Goal: Information Seeking & Learning: Learn about a topic

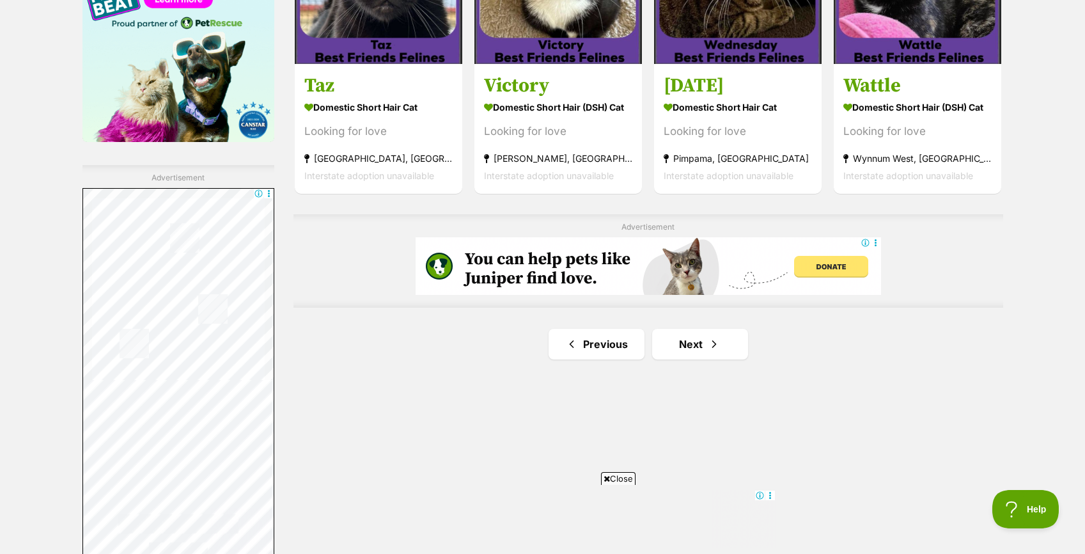
scroll to position [2121, 0]
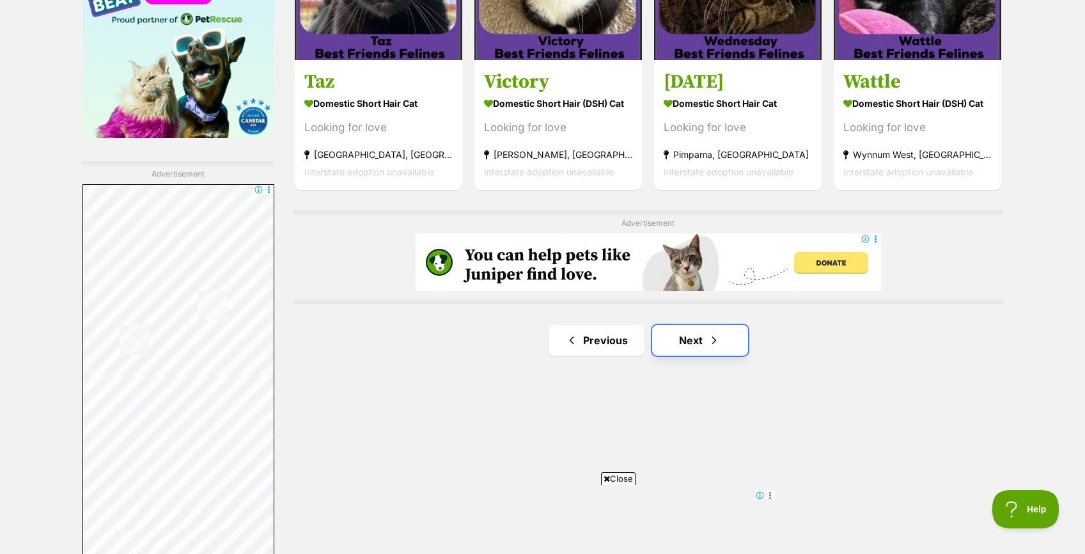
click at [684, 334] on link "Next" at bounding box center [700, 340] width 96 height 31
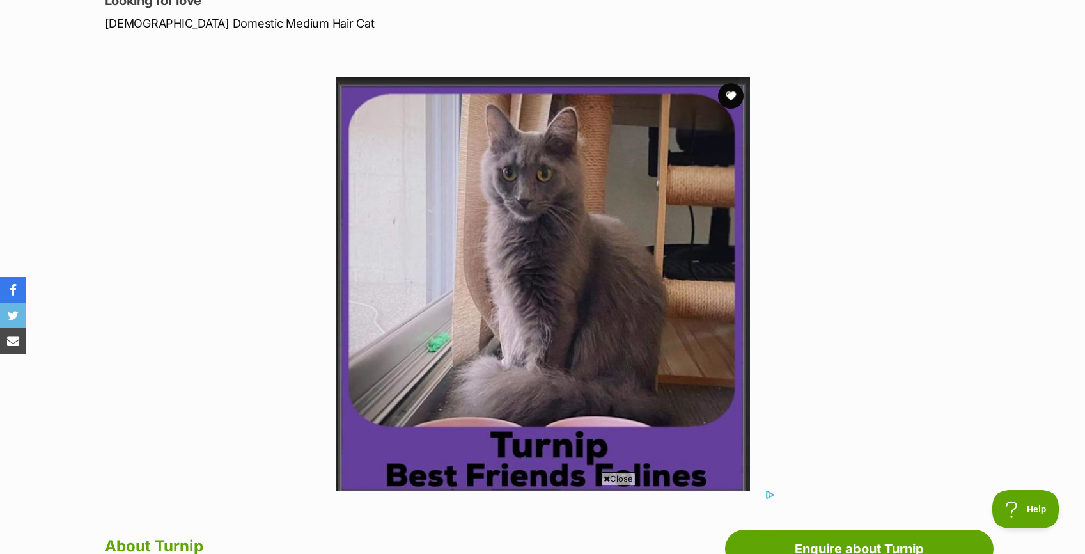
scroll to position [198, 0]
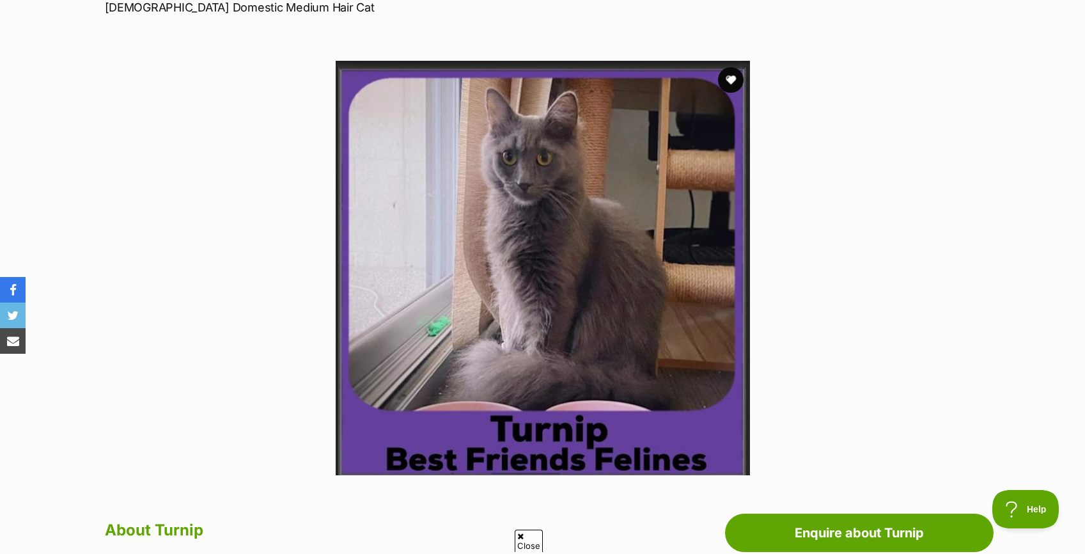
click at [716, 340] on img at bounding box center [543, 268] width 414 height 414
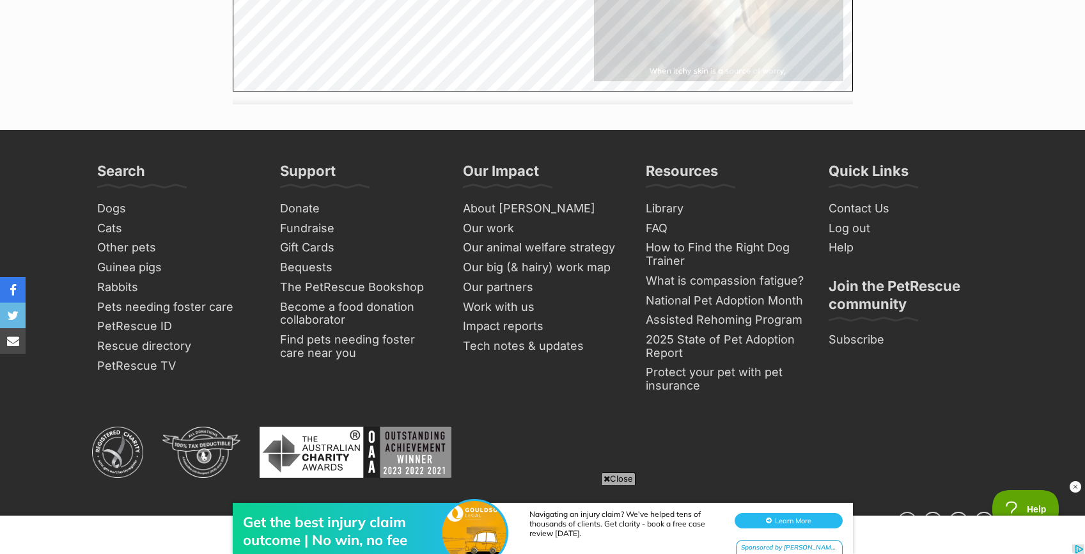
scroll to position [1917, 0]
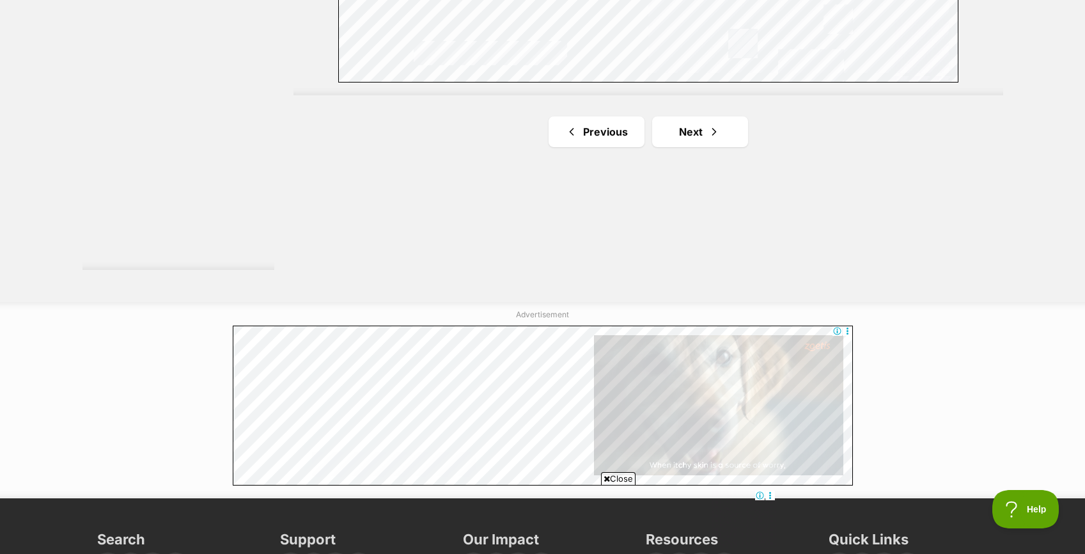
scroll to position [2435, 0]
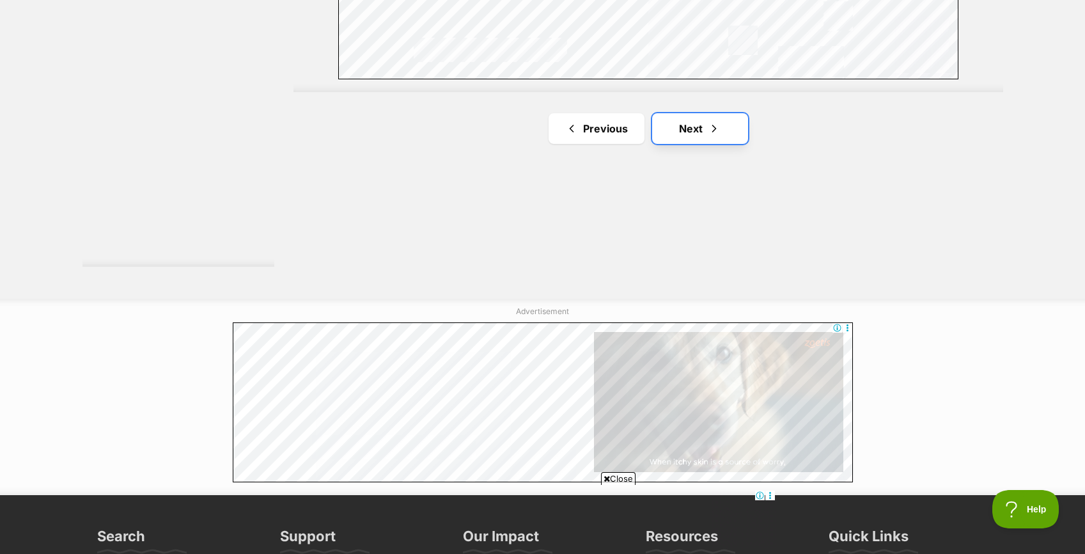
click at [682, 120] on link "Next" at bounding box center [700, 128] width 96 height 31
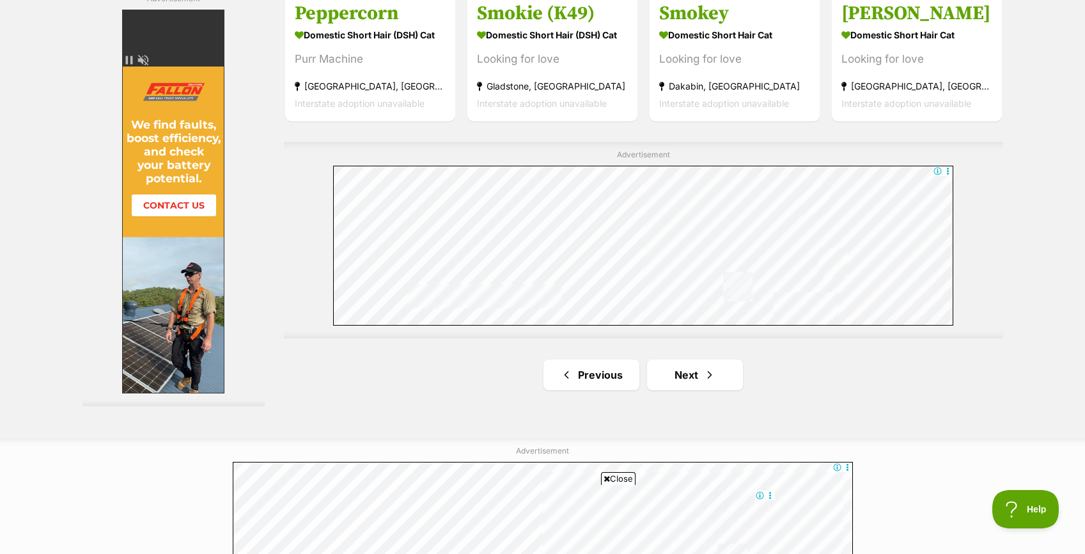
scroll to position [2285, 0]
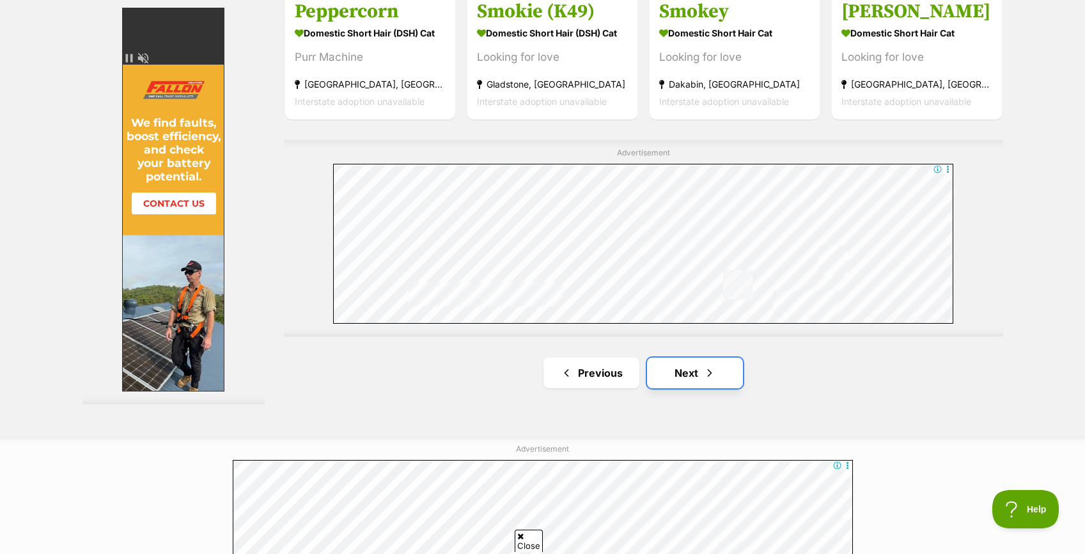
click at [697, 376] on link "Next" at bounding box center [695, 373] width 96 height 31
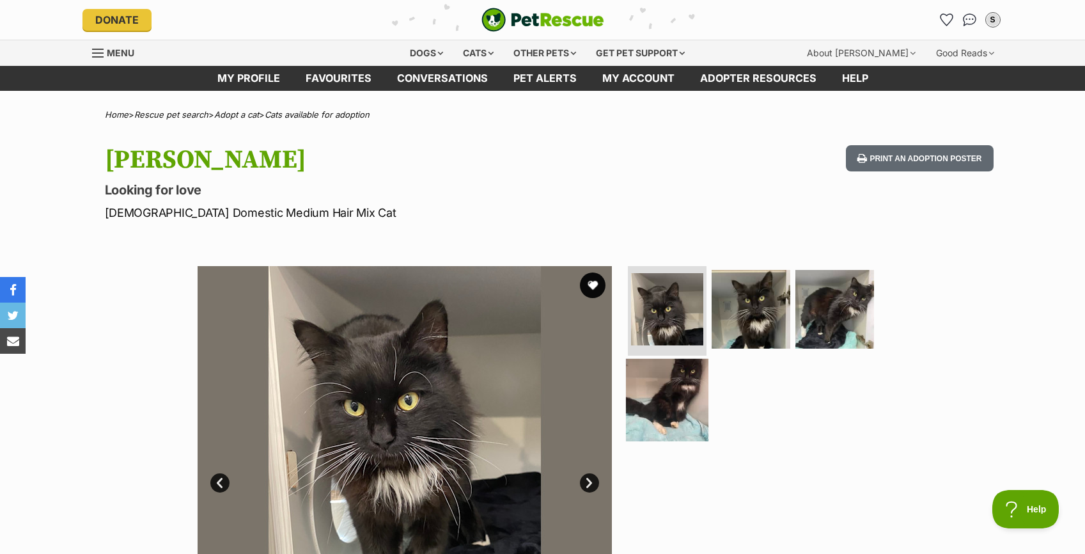
click at [672, 406] on img at bounding box center [667, 399] width 83 height 83
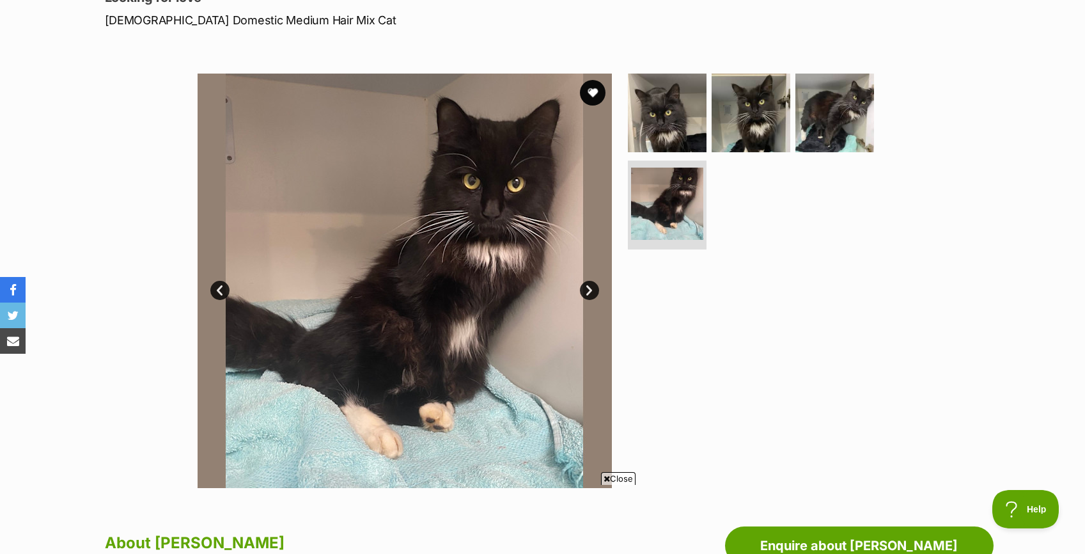
scroll to position [194, 0]
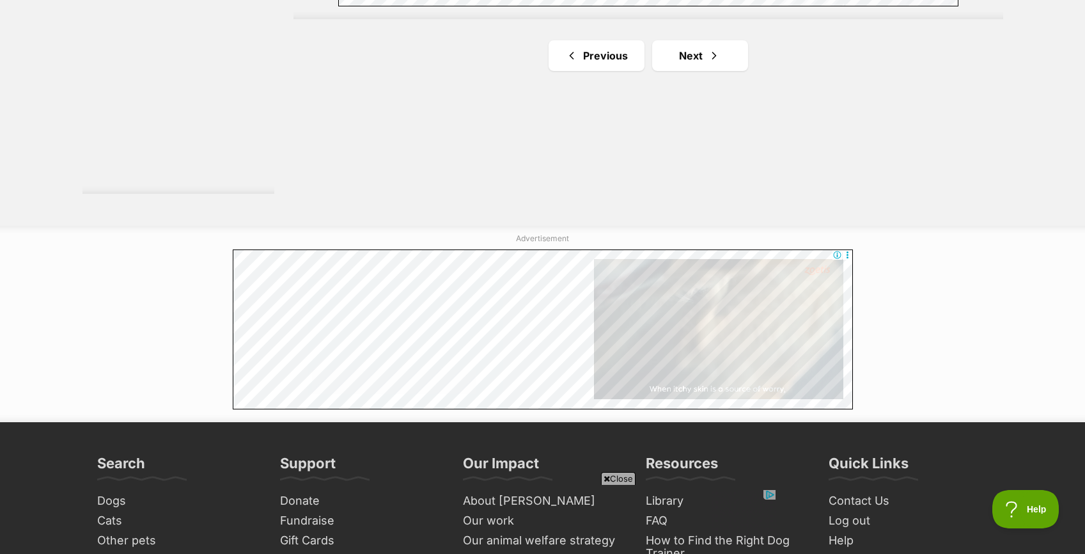
scroll to position [2515, 0]
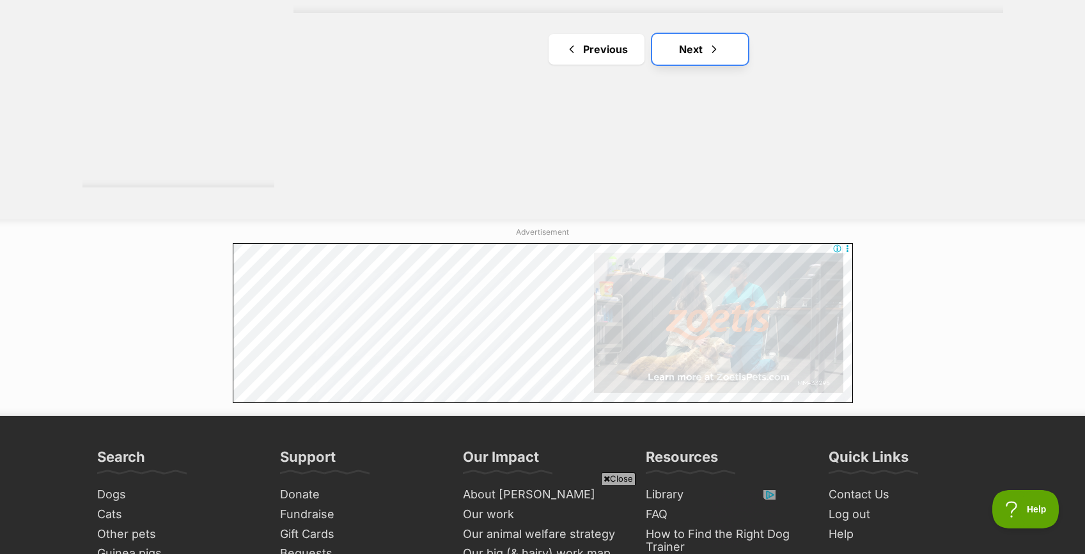
click at [688, 56] on link "Next" at bounding box center [700, 49] width 96 height 31
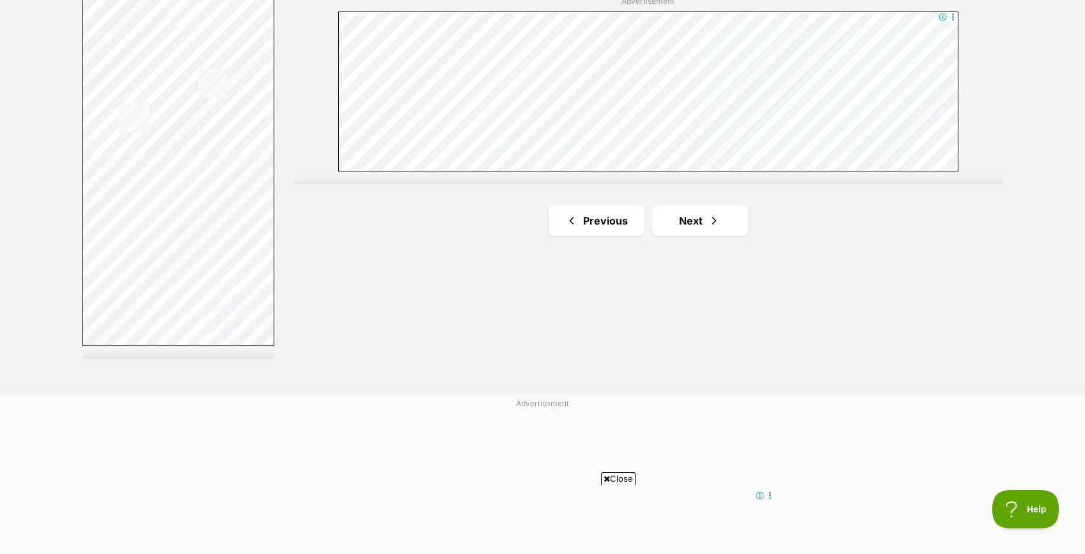
scroll to position [2345, 0]
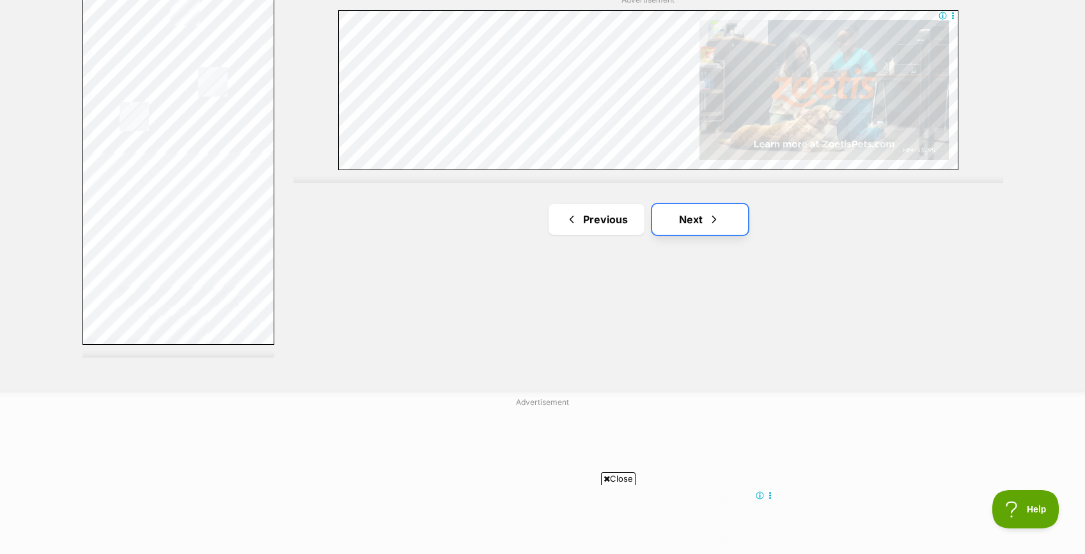
click at [698, 221] on link "Next" at bounding box center [700, 219] width 96 height 31
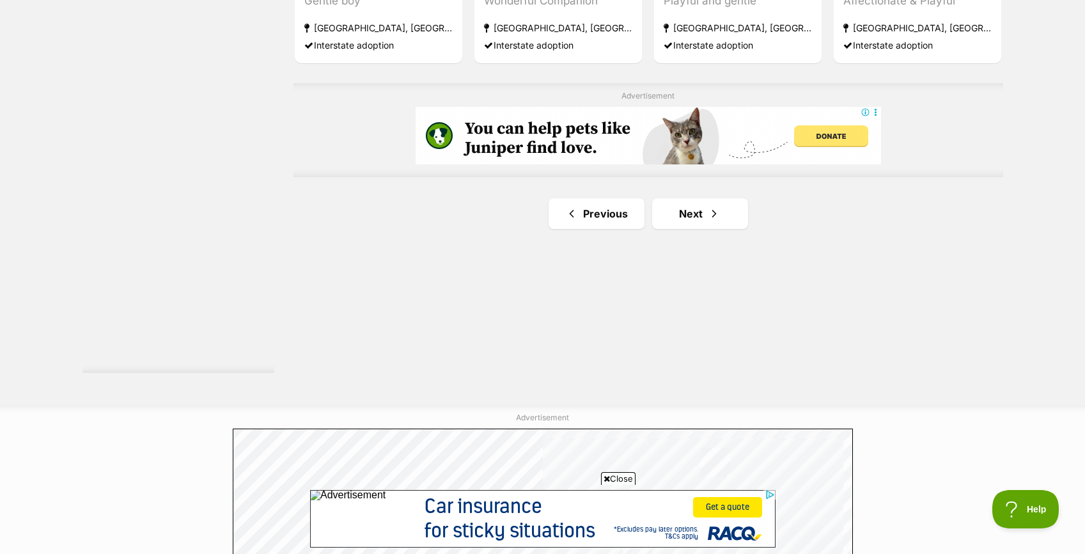
scroll to position [2331, 0]
click at [684, 217] on link "Next" at bounding box center [700, 212] width 96 height 31
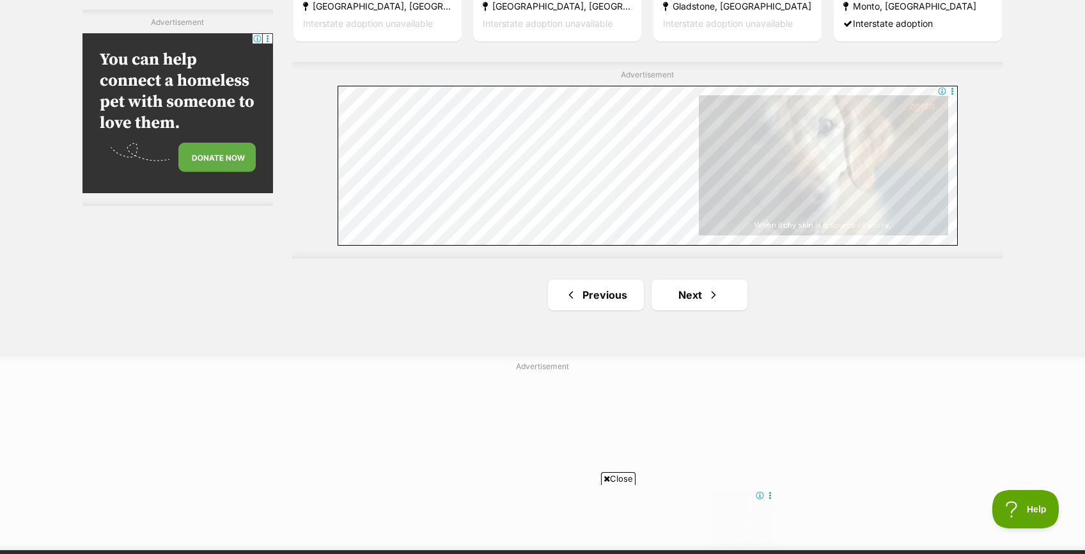
scroll to position [2275, 0]
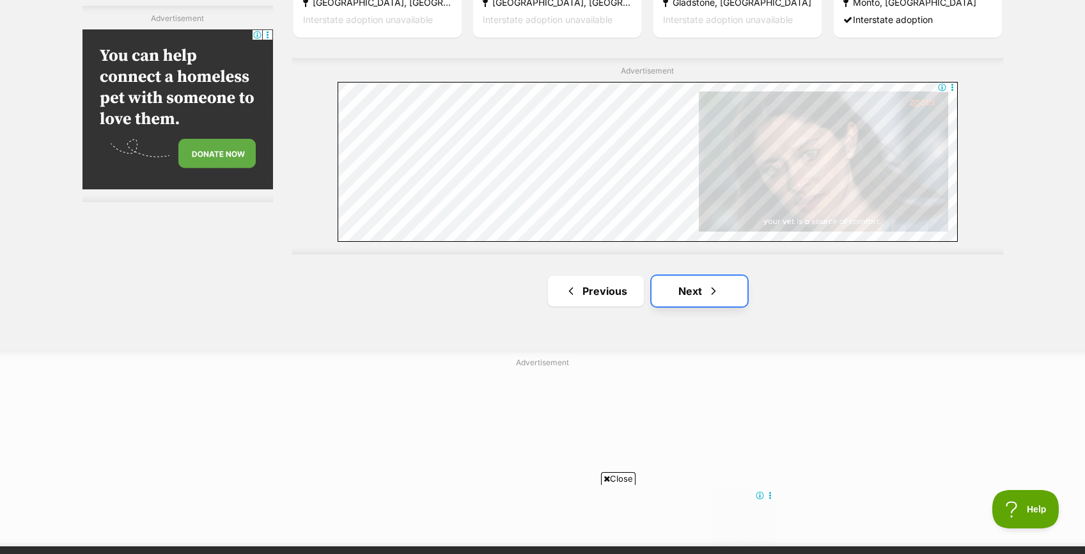
click at [675, 291] on link "Next" at bounding box center [700, 291] width 96 height 31
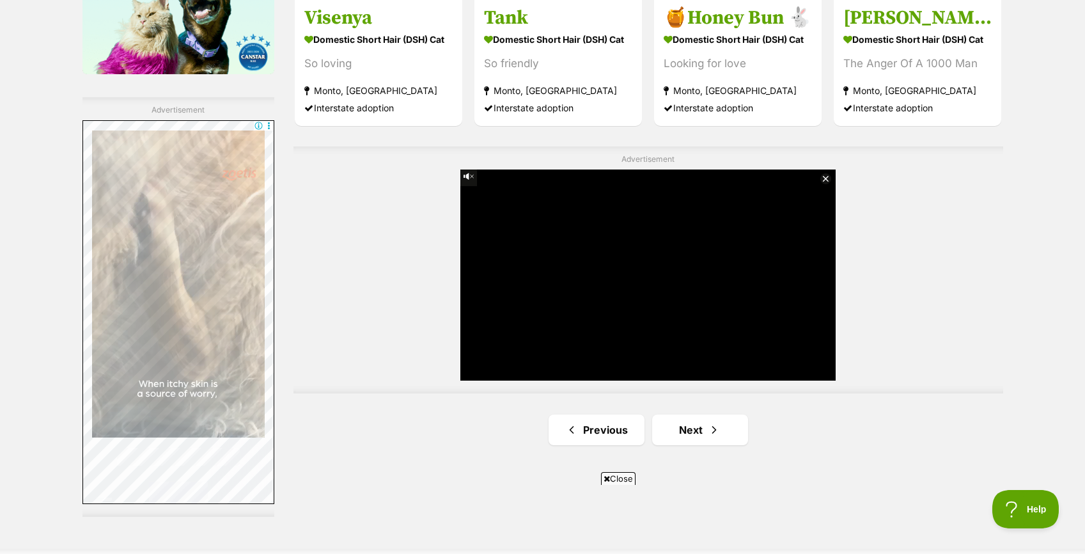
scroll to position [2281, 0]
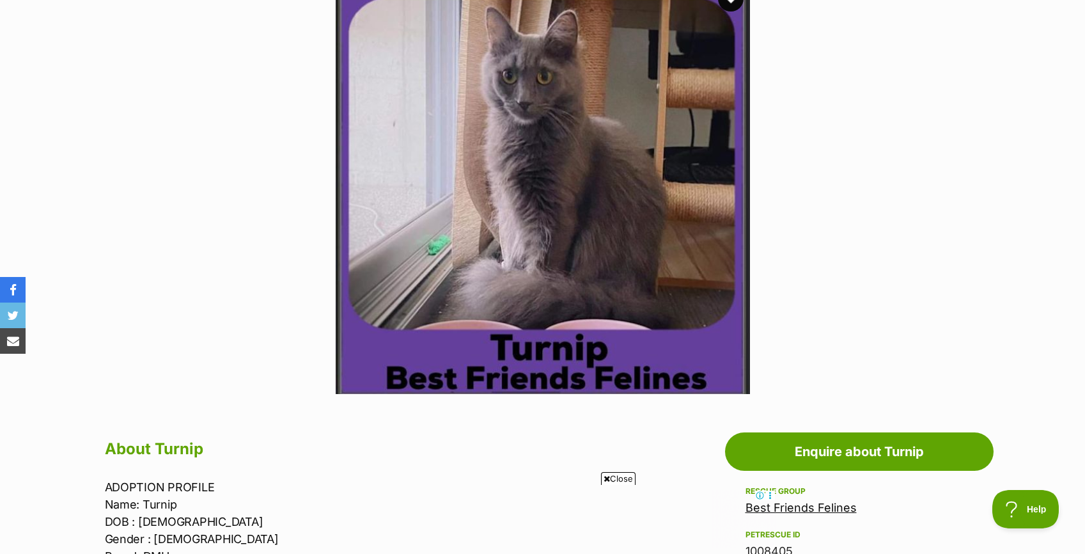
scroll to position [289, 0]
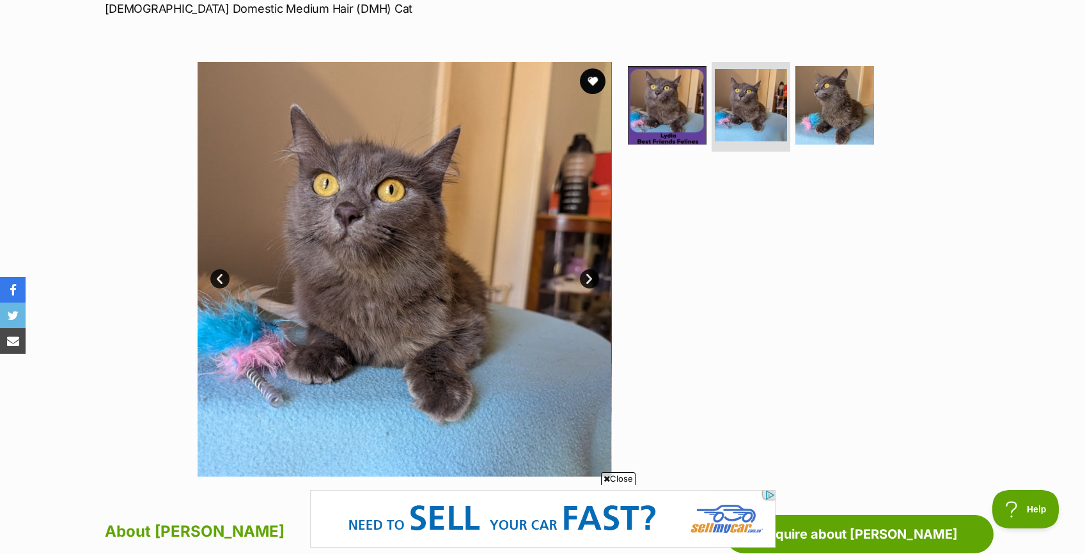
scroll to position [206, 0]
